Goal: Task Accomplishment & Management: Complete application form

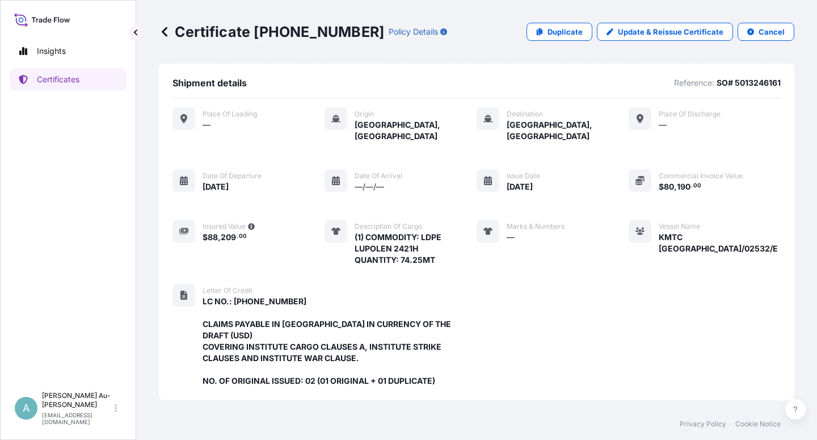
scroll to position [314, 0]
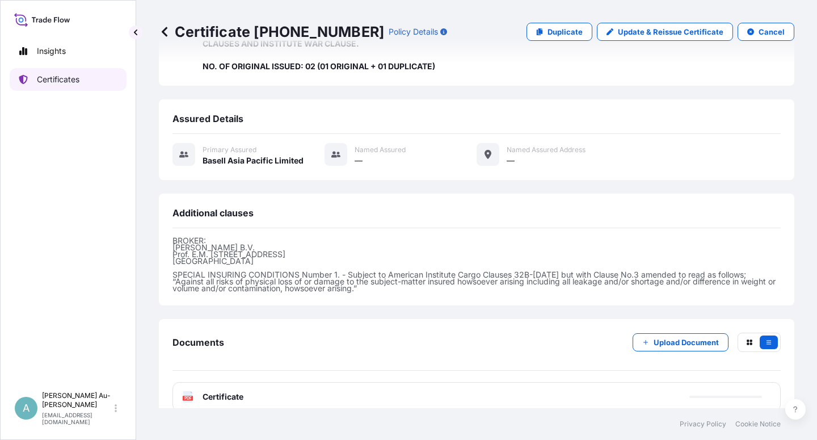
click at [85, 84] on link "Certificates" at bounding box center [68, 79] width 117 height 23
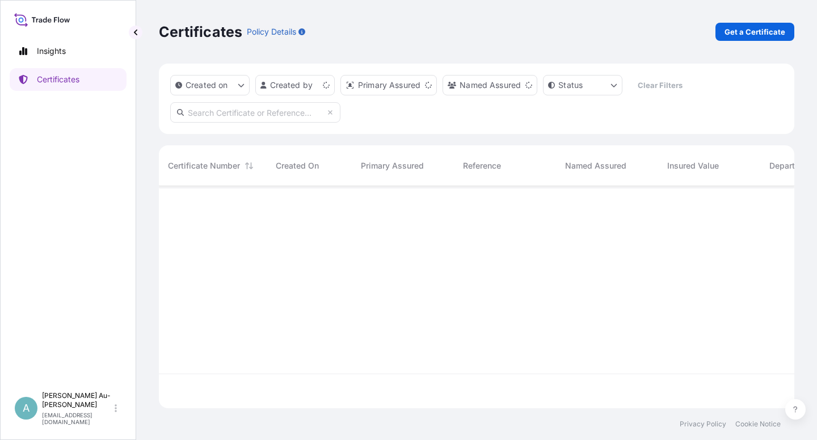
scroll to position [218, 626]
click at [286, 113] on input "text" at bounding box center [255, 112] width 170 height 20
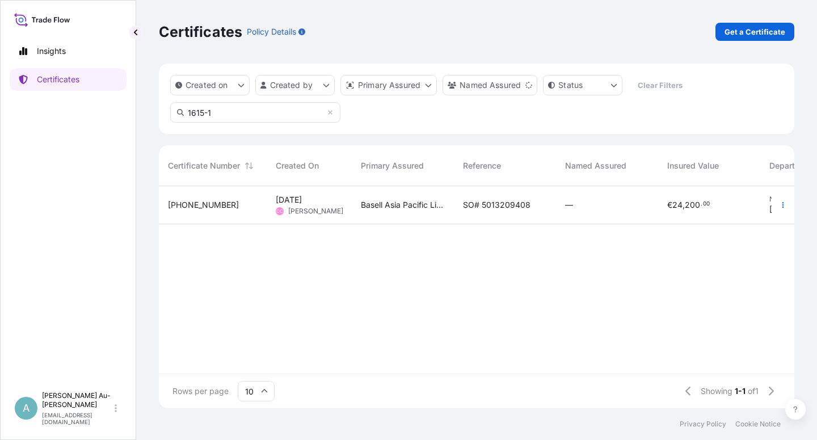
type input "1615-1"
click at [499, 205] on span "SO# 5013209408" at bounding box center [497, 204] width 68 height 11
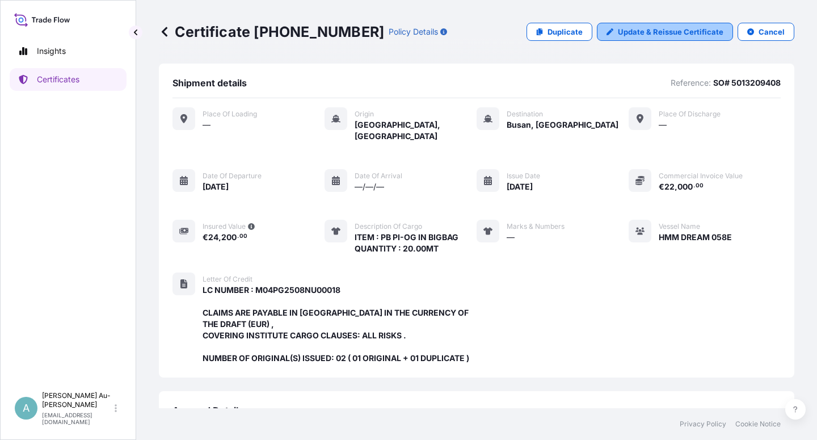
click at [648, 36] on p "Update & Reissue Certificate" at bounding box center [671, 31] width 106 height 11
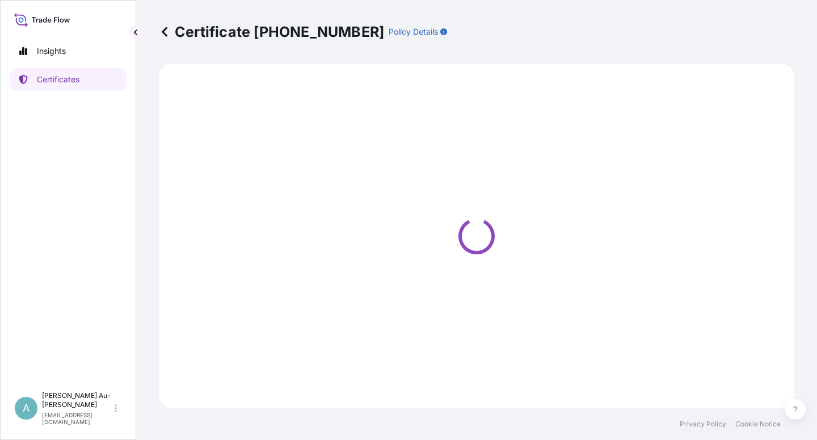
select select "Sea"
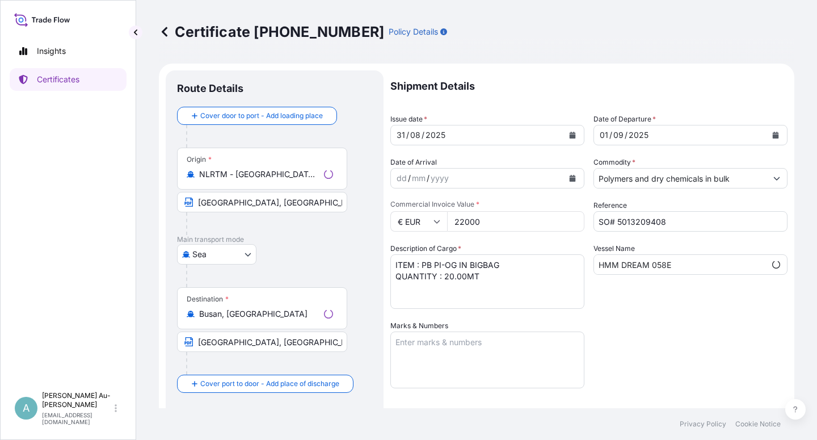
select select "32034"
click at [570, 135] on icon "Calendar" at bounding box center [573, 135] width 6 height 7
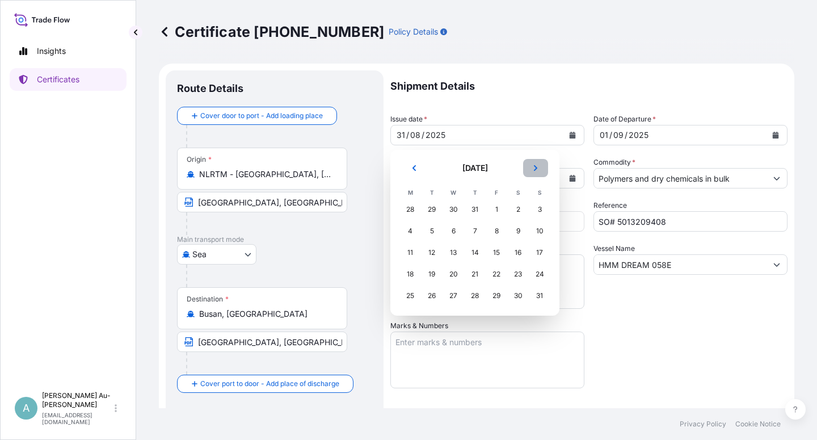
click at [534, 172] on button "Next" at bounding box center [535, 168] width 25 height 18
click at [516, 209] on div "6" at bounding box center [518, 209] width 20 height 20
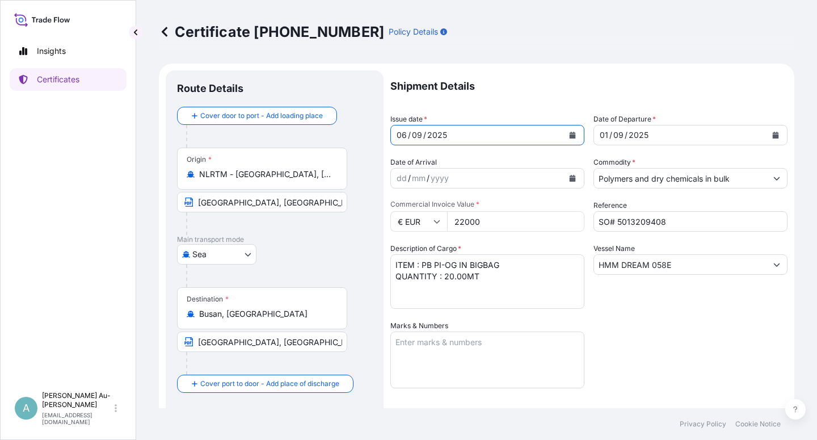
click at [766, 138] on button "Calendar" at bounding box center [775, 135] width 18 height 18
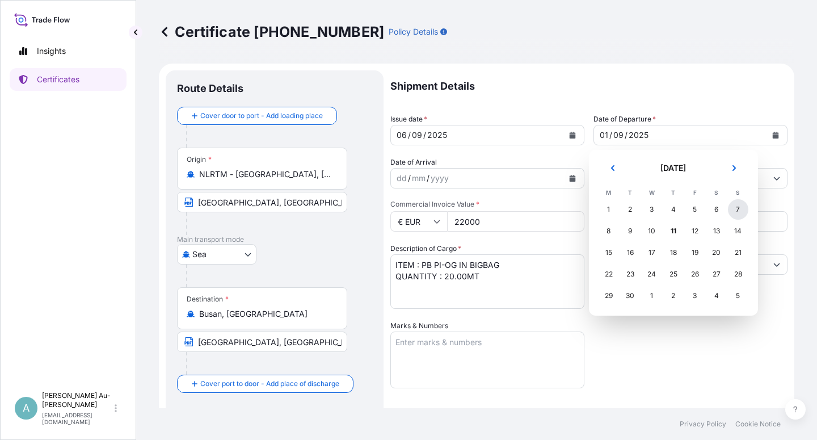
click at [738, 210] on div "7" at bounding box center [738, 209] width 20 height 20
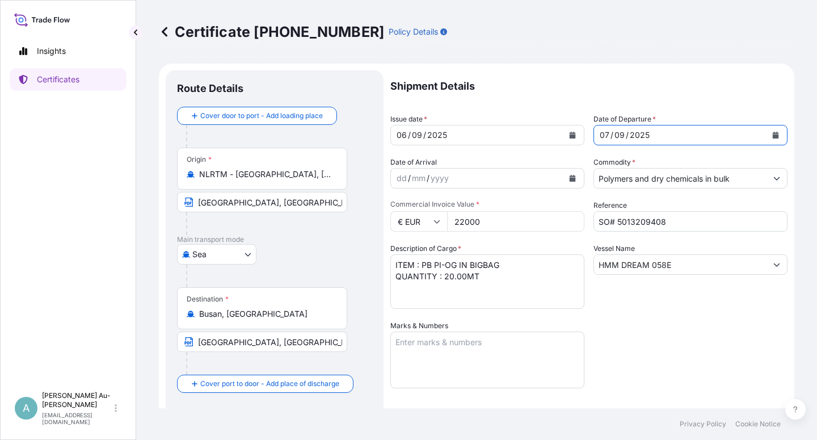
click at [663, 344] on div "Shipment Details Issue date * [DATE] Date of Departure * [DATE] Date of Arrival…" at bounding box center [588, 362] width 397 height 584
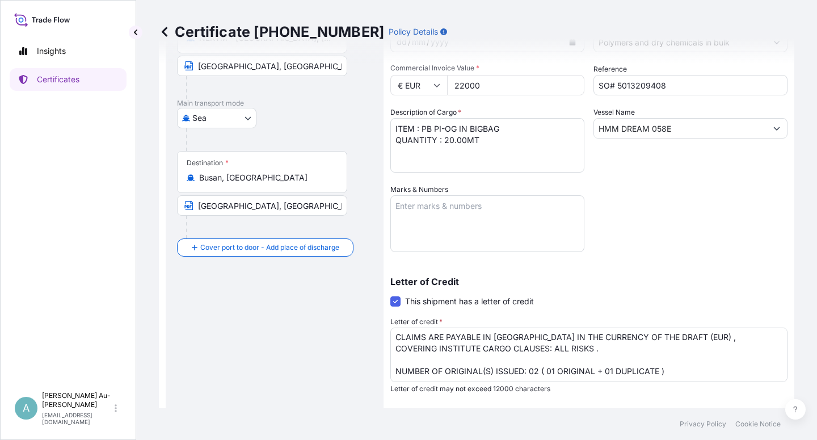
scroll to position [278, 0]
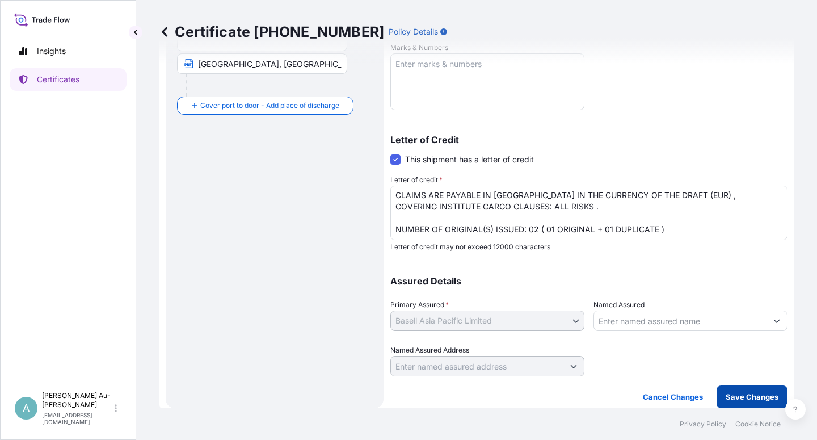
click at [751, 398] on p "Save Changes" at bounding box center [752, 396] width 53 height 11
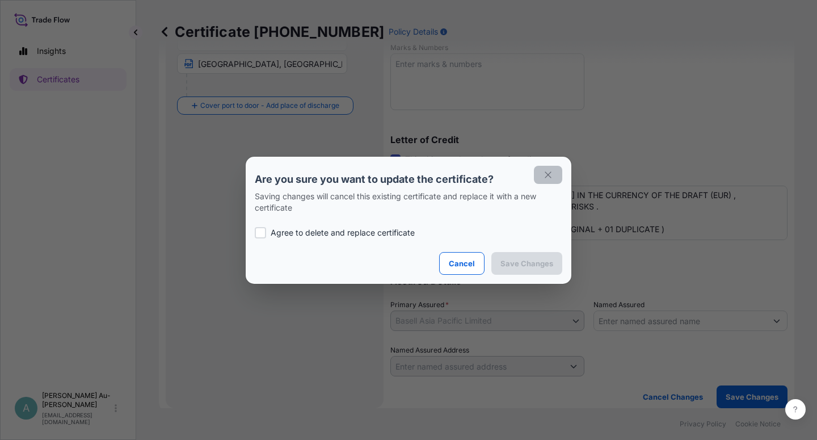
click at [555, 169] on button "button" at bounding box center [548, 175] width 28 height 18
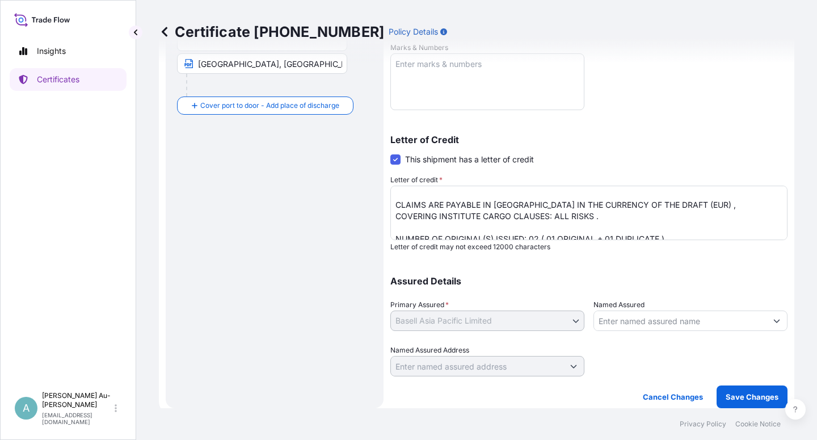
scroll to position [0, 0]
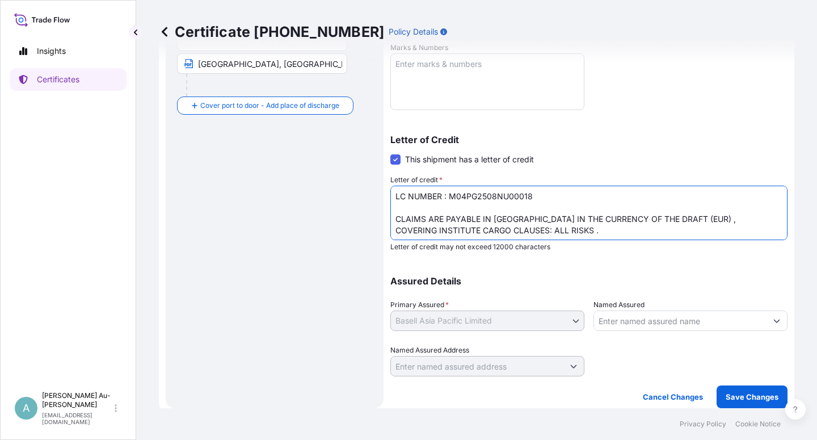
click at [428, 220] on textarea "LC NUMBER : M04PG2508NU00018 CLAIMS ARE PAYABLE IN [GEOGRAPHIC_DATA] IN THE CUR…" at bounding box center [588, 213] width 397 height 54
click at [499, 217] on textarea "LC NUMBER : M04PG2508NU00018 CLAIMS ARE PAYABLE IN [GEOGRAPHIC_DATA] IN THE CUR…" at bounding box center [588, 213] width 397 height 54
click at [500, 220] on textarea "LC NUMBER : M04PG2508NU00018 CLAIMS ARE PAYABLE IN [GEOGRAPHIC_DATA] IN THE CUR…" at bounding box center [588, 213] width 397 height 54
click at [587, 220] on textarea "LC NUMBER : M04PG2508NU00018 CLAIMS ARE PAYABLE IN [GEOGRAPHIC_DATA] IN THE CUR…" at bounding box center [588, 213] width 397 height 54
click at [524, 218] on textarea "LC NUMBER : M04PG2508NU00018 CLAIMS ARE PAYABLE IN [GEOGRAPHIC_DATA] IN THE CUR…" at bounding box center [588, 213] width 397 height 54
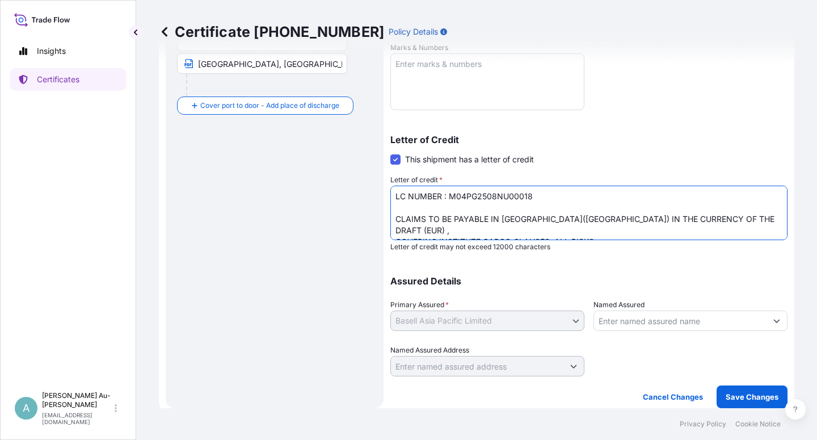
click at [629, 196] on textarea "LC NUMBER : M04PG2508NU00018 CLAIMS ARE PAYABLE IN [GEOGRAPHIC_DATA] IN THE CUR…" at bounding box center [588, 213] width 397 height 54
type textarea "LC NUMBER : M04PG2508NU00018 CLAIMS TO BE PAYABLE IN [GEOGRAPHIC_DATA]([GEOGRAP…"
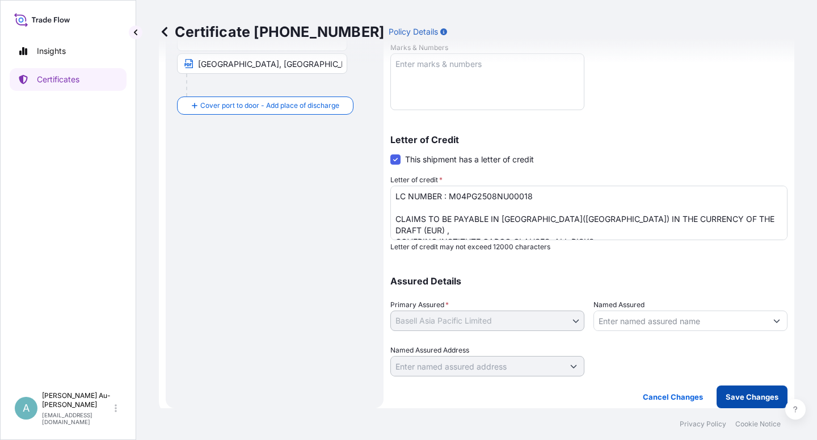
click at [727, 397] on p "Save Changes" at bounding box center [752, 396] width 53 height 11
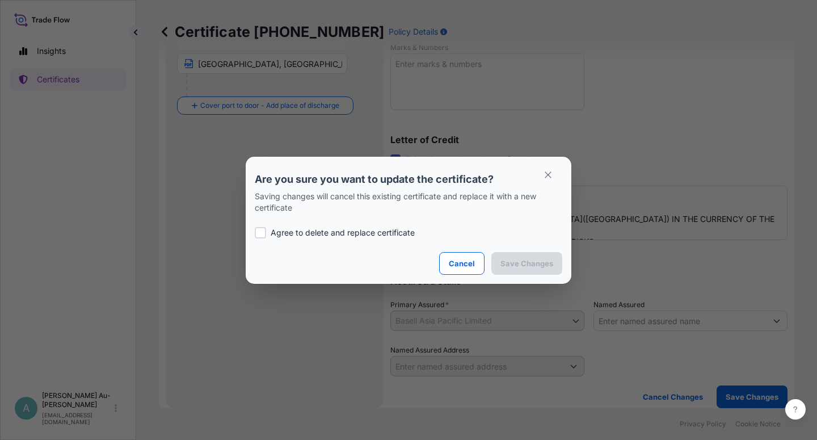
click at [266, 233] on label "Agree to delete and replace certificate" at bounding box center [408, 232] width 307 height 11
checkbox input "true"
click at [519, 266] on p "Save Changes" at bounding box center [526, 263] width 53 height 11
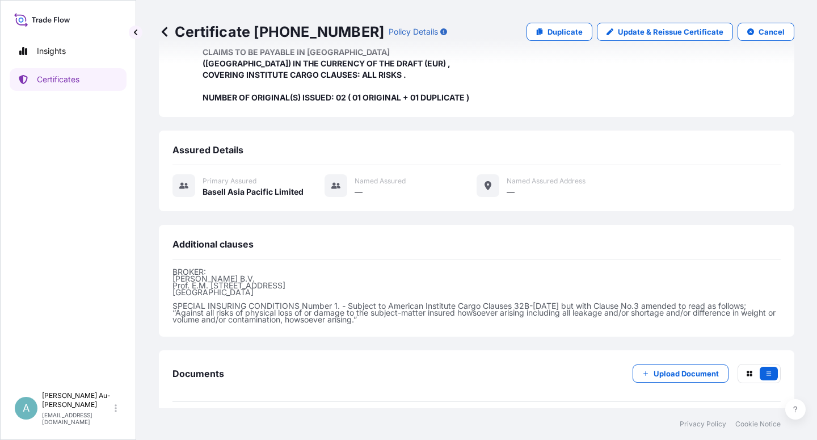
scroll to position [303, 0]
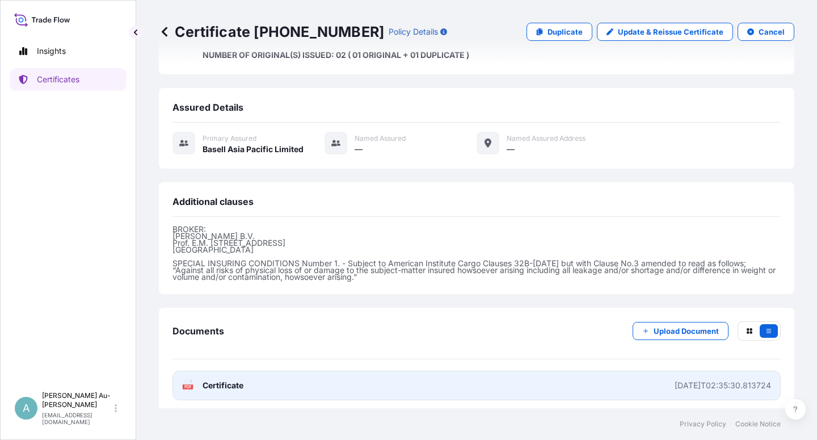
click at [273, 383] on link "PDF Certificate [DATE]T02:35:30.813724" at bounding box center [476, 385] width 608 height 30
